Goal: Task Accomplishment & Management: Use online tool/utility

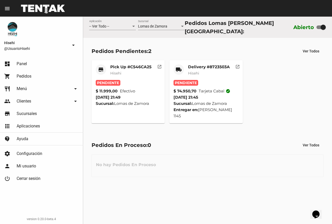
click at [204, 74] on mat-card-subtitle "Hisehi" at bounding box center [209, 73] width 42 height 5
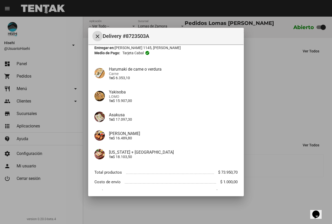
scroll to position [50, 0]
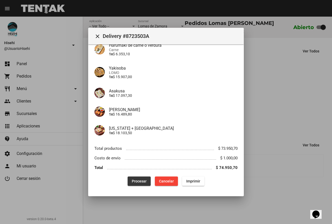
click at [142, 182] on button "Procesar" at bounding box center [139, 180] width 23 height 9
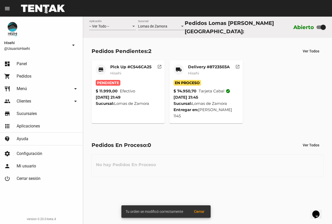
click at [135, 78] on div "Pick Up #C546CA25 Hisehi" at bounding box center [130, 72] width 41 height 16
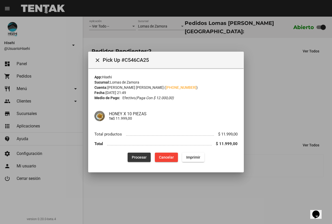
click at [136, 158] on span "Procesar" at bounding box center [139, 157] width 15 height 4
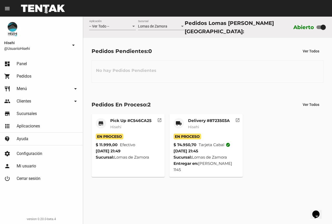
click at [120, 125] on span "Hisehi" at bounding box center [115, 127] width 11 height 5
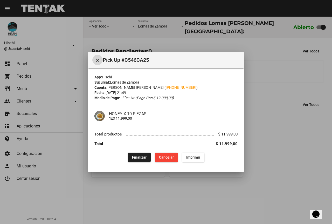
click at [138, 156] on span "Finalizar" at bounding box center [139, 157] width 15 height 4
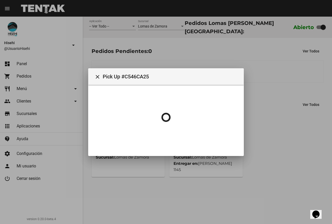
click at [264, 70] on div at bounding box center [166, 112] width 332 height 224
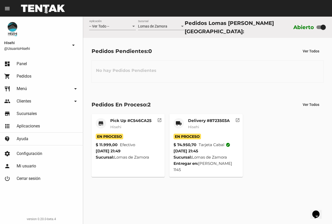
click at [215, 115] on mat-card "local_shipping Delivery #8723503A Hisehi En Proceso $ 74.950,70 Tarjeta cabal c…" at bounding box center [205, 145] width 73 height 63
click at [210, 124] on mat-card-subtitle "Hisehi" at bounding box center [209, 126] width 42 height 5
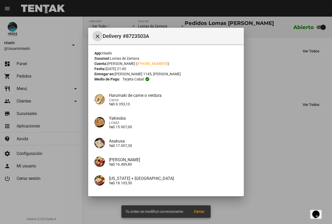
scroll to position [26, 0]
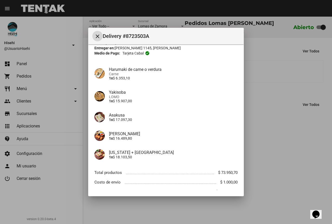
click at [266, 85] on div at bounding box center [166, 112] width 332 height 224
